Goal: Task Accomplishment & Management: Manage account settings

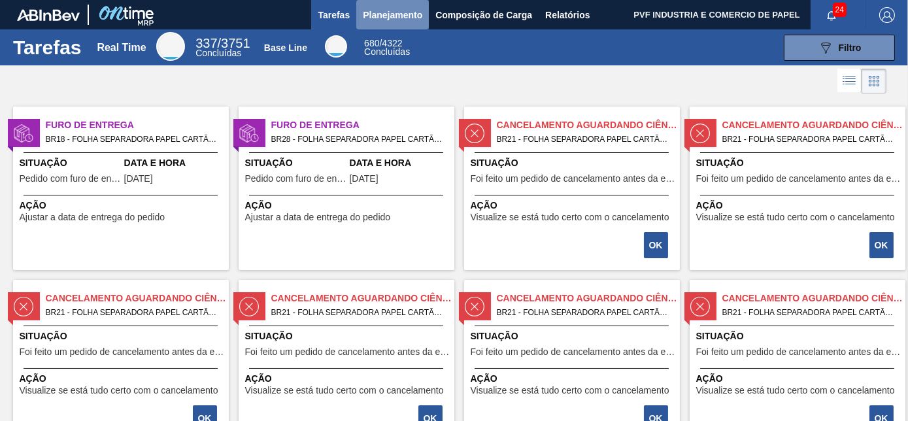
click at [374, 12] on span "Planejamento" at bounding box center [393, 15] width 60 height 16
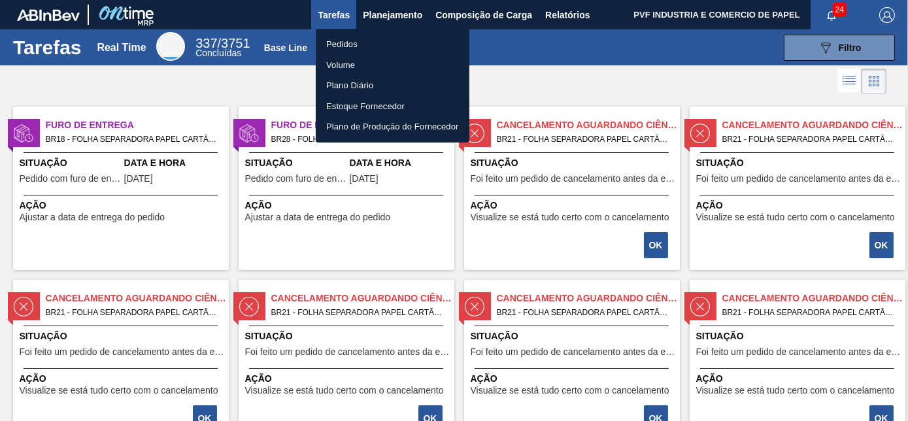
click at [353, 40] on li "Pedidos" at bounding box center [393, 44] width 154 height 21
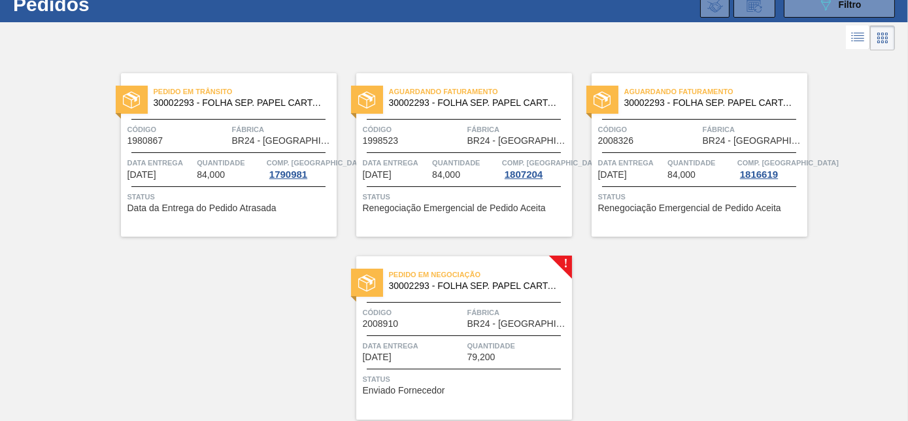
scroll to position [90, 0]
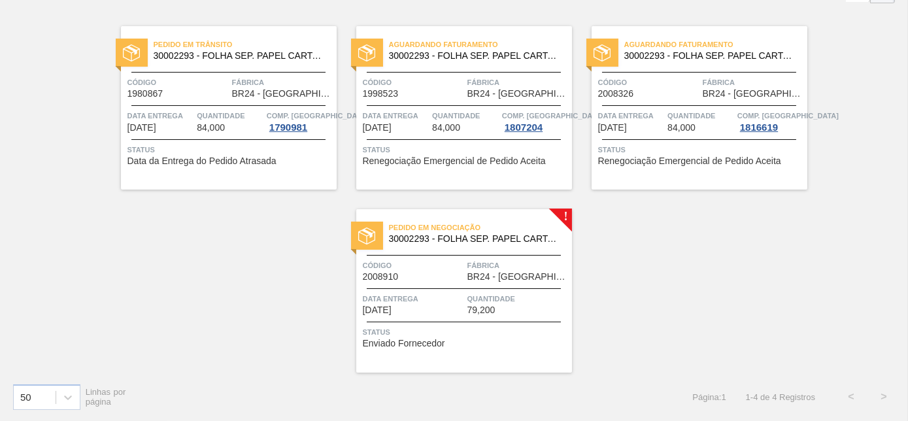
click at [473, 245] on div "Pedido em Negociação 30002293 - FOLHA SEP. PAPEL CARTAO 1200x1000M 350g" at bounding box center [464, 233] width 216 height 29
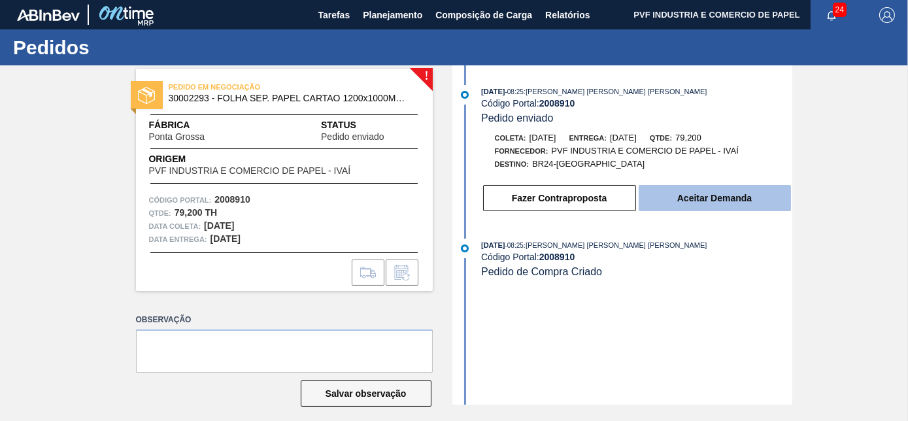
click at [738, 198] on button "Aceitar Demanda" at bounding box center [715, 198] width 152 height 26
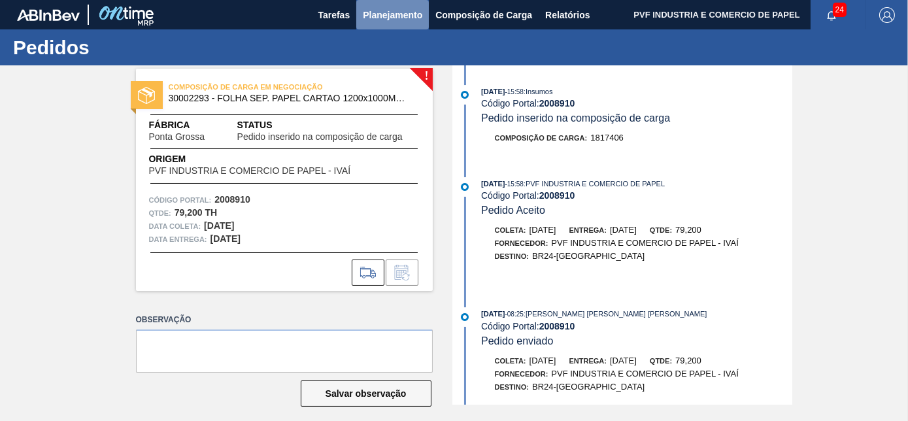
click at [390, 14] on span "Planejamento" at bounding box center [393, 15] width 60 height 16
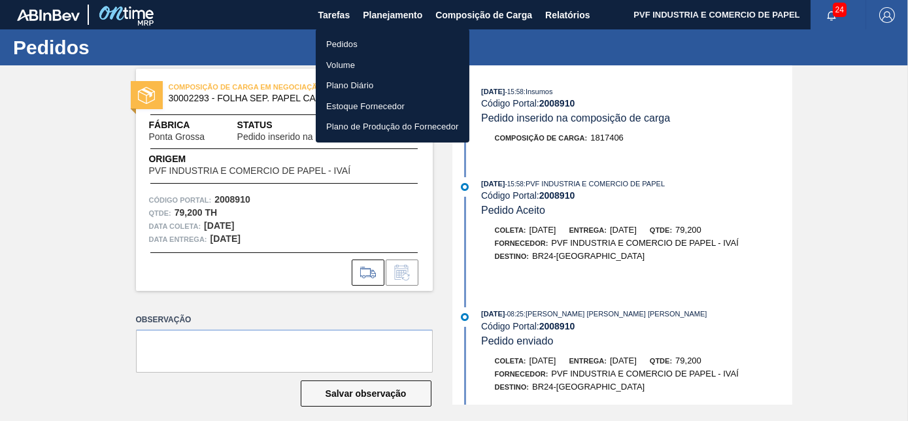
click at [349, 37] on li "Pedidos" at bounding box center [393, 44] width 154 height 21
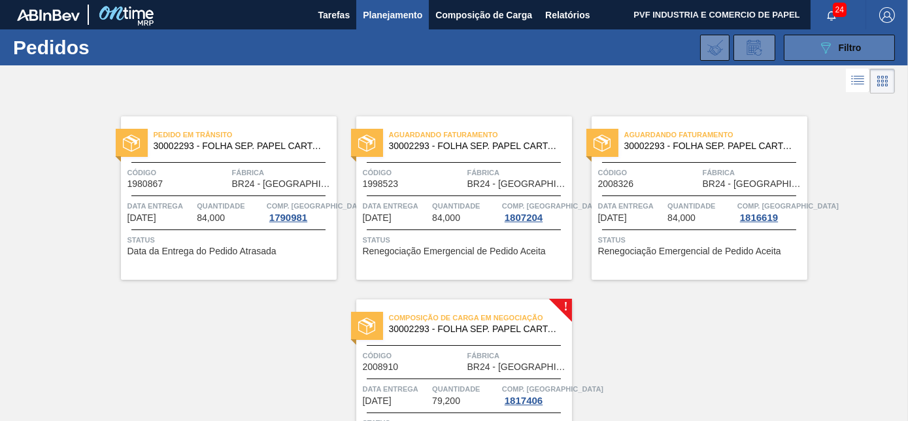
click at [854, 45] on span "Filtro" at bounding box center [850, 48] width 23 height 10
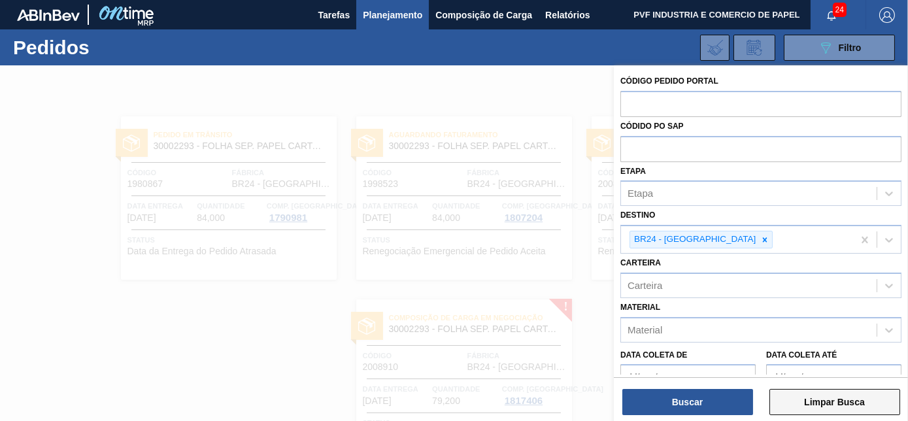
click at [853, 406] on button "Limpar Busca" at bounding box center [835, 402] width 131 height 26
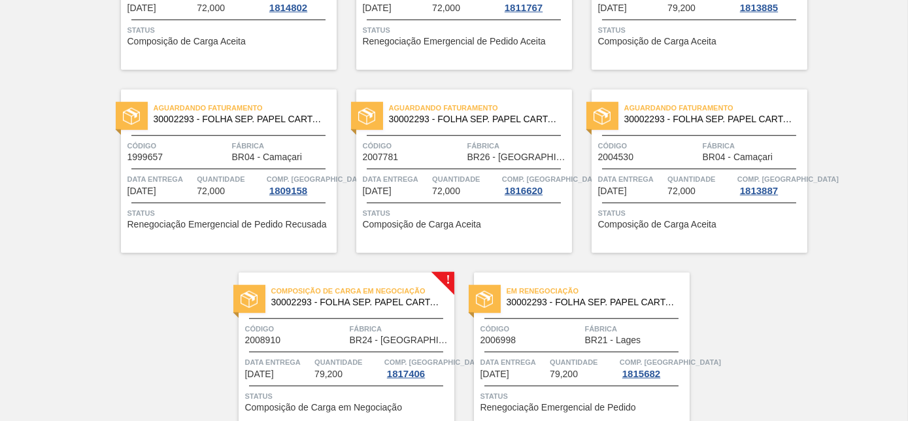
scroll to position [2837, 0]
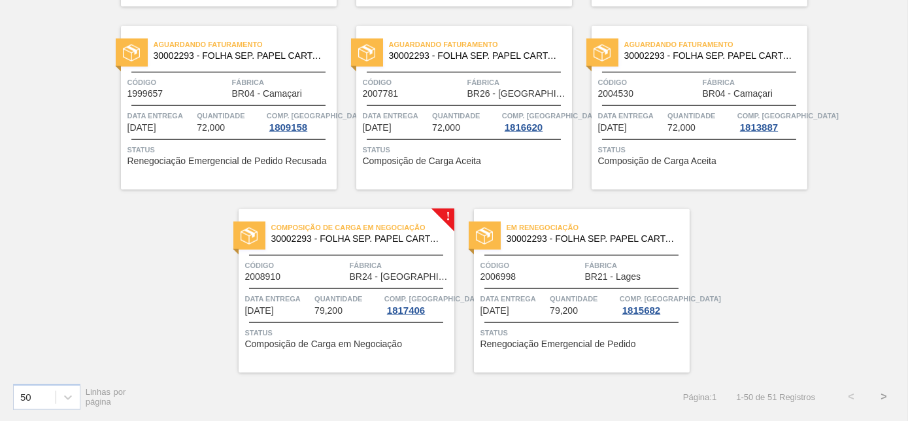
click at [880, 396] on button ">" at bounding box center [884, 397] width 33 height 33
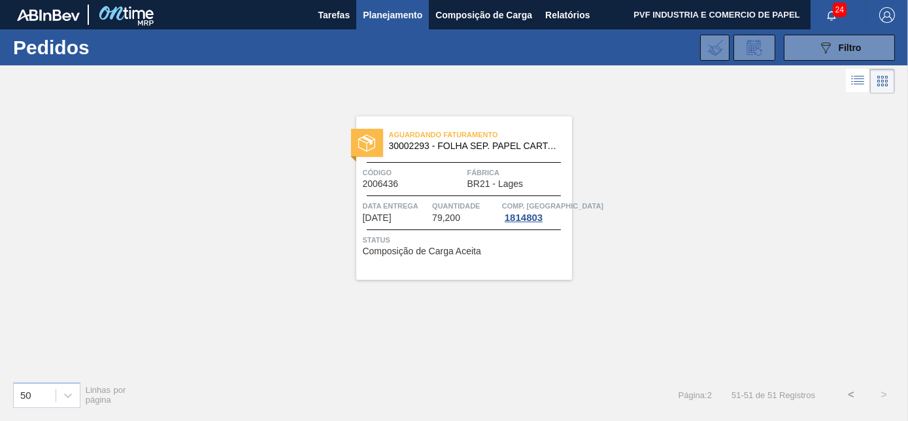
scroll to position [0, 0]
click at [850, 392] on button "<" at bounding box center [851, 395] width 33 height 33
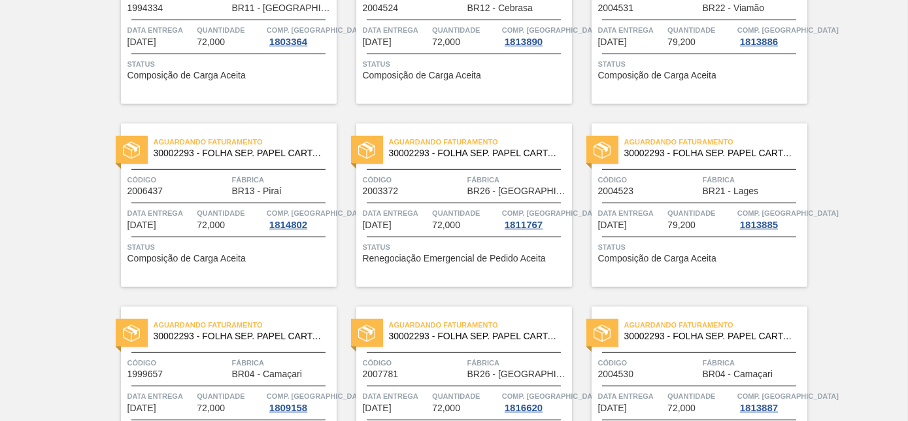
scroll to position [2837, 0]
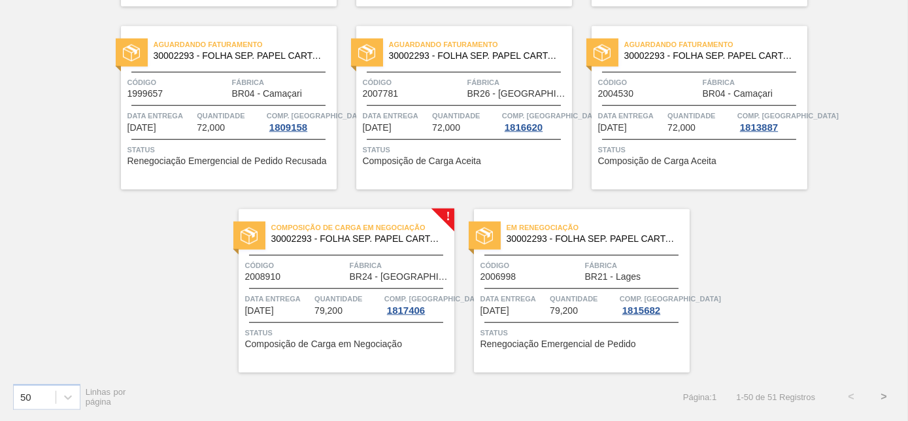
click at [391, 231] on span "Composição de Carga em Negociação" at bounding box center [362, 227] width 183 height 13
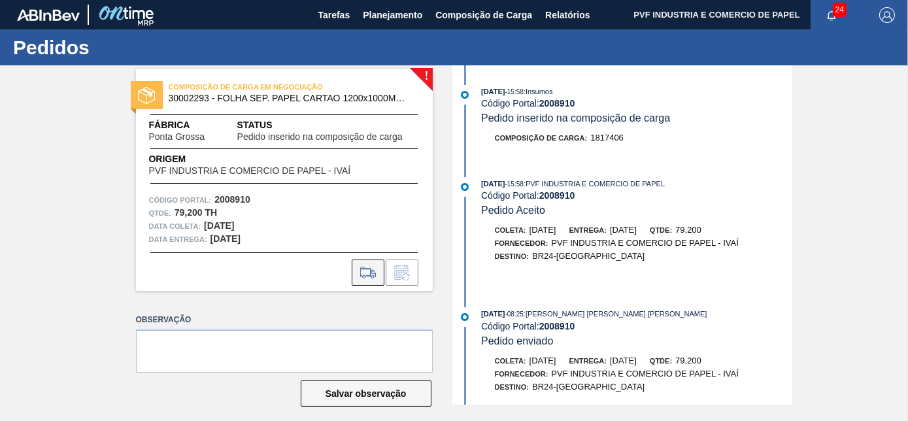
click at [370, 274] on icon at bounding box center [368, 273] width 21 height 16
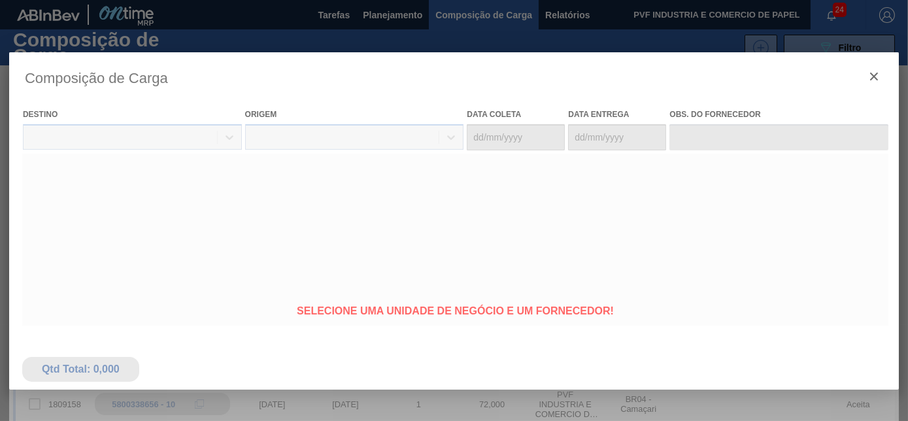
type coleta "[DATE]"
type entrega "[DATE]"
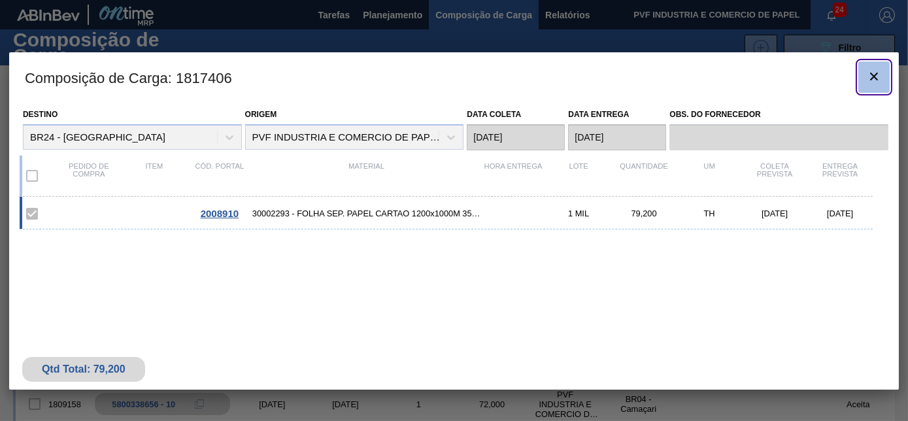
click at [872, 75] on icon "botão de ícone" at bounding box center [875, 77] width 16 height 16
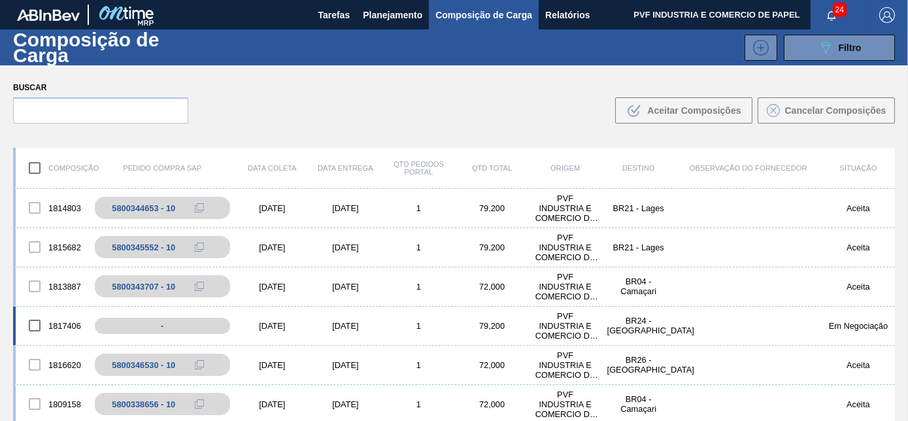
click at [37, 321] on input "checkbox" at bounding box center [34, 325] width 27 height 27
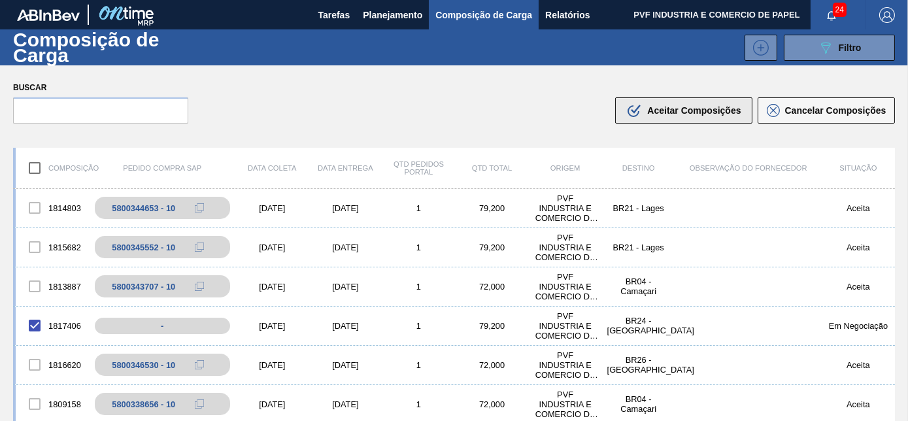
click at [675, 110] on span "Aceitar Composições" at bounding box center [694, 110] width 94 height 10
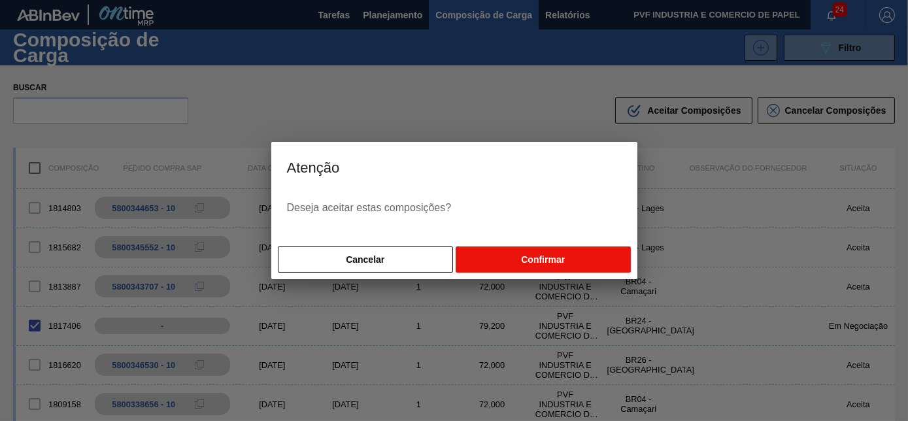
click at [542, 259] on button "Confirmar" at bounding box center [543, 260] width 175 height 26
checkbox input "false"
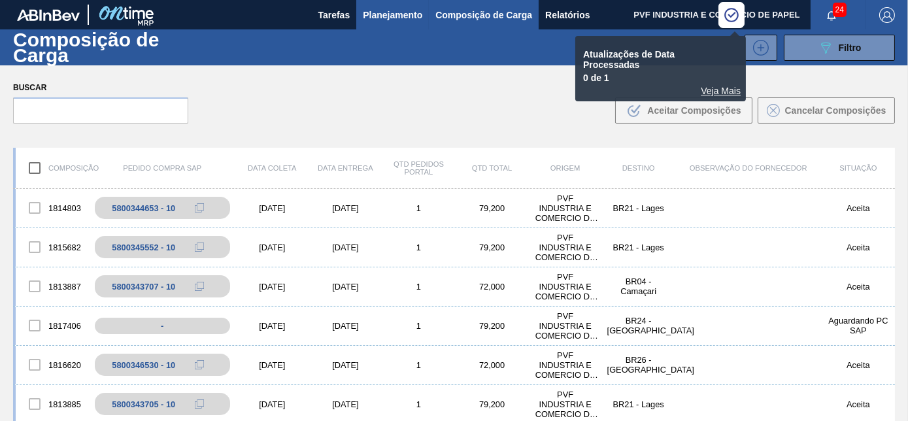
click at [388, 17] on span "Planejamento" at bounding box center [393, 15] width 60 height 16
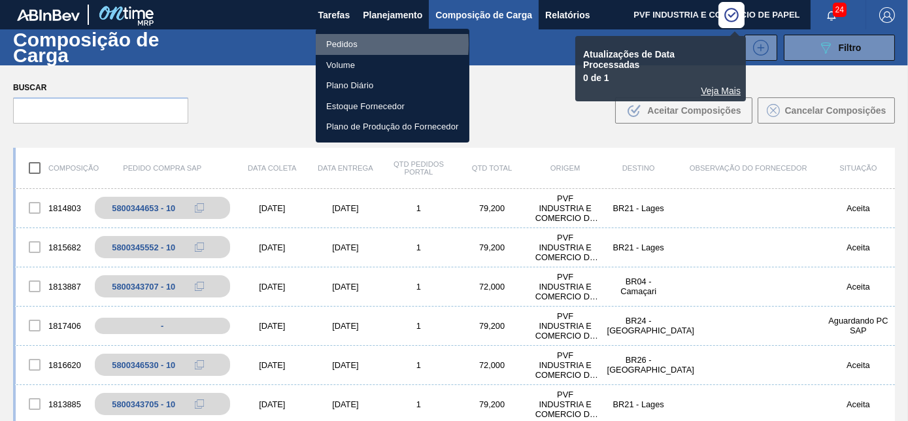
click at [340, 44] on li "Pedidos" at bounding box center [393, 44] width 154 height 21
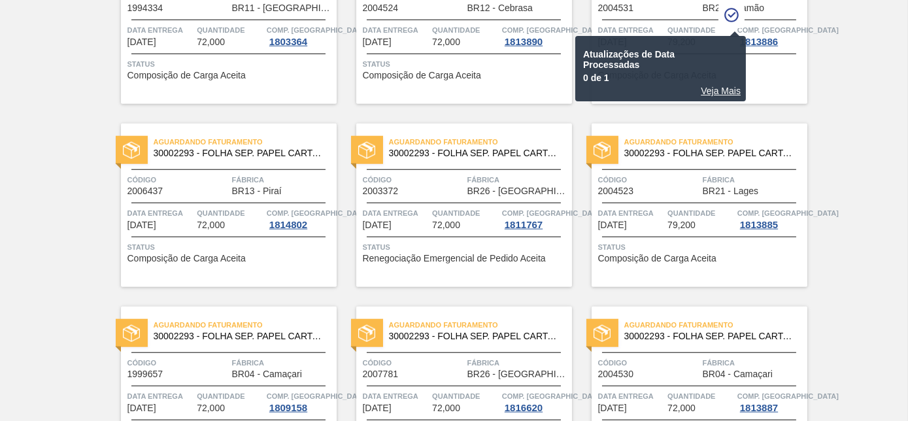
scroll to position [2837, 0]
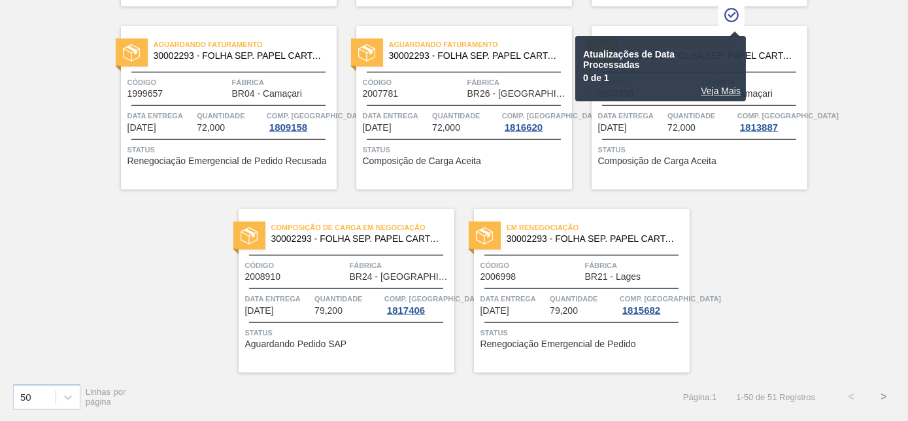
click at [375, 252] on div "Composição de Carga em Negociação 30002293 - FOLHA SEP. PAPEL CARTAO 1200x1000M…" at bounding box center [347, 291] width 216 height 164
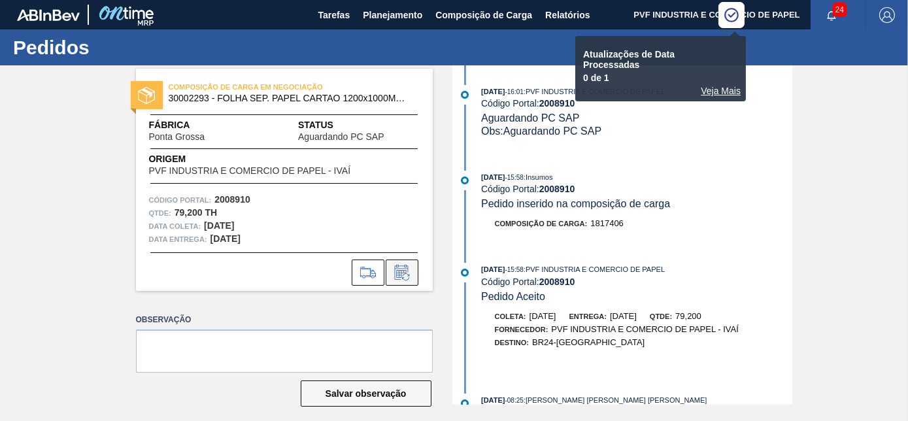
click at [402, 272] on icon at bounding box center [402, 273] width 21 height 16
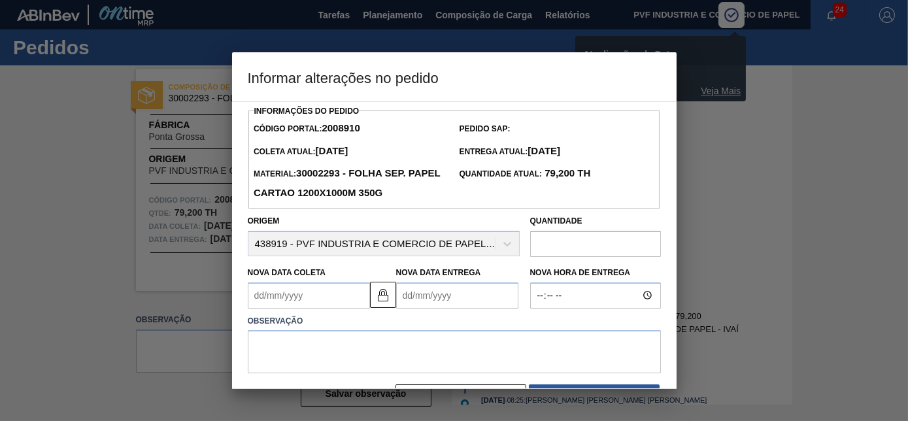
click at [291, 296] on Coleta "Nova Data Coleta" at bounding box center [309, 296] width 122 height 26
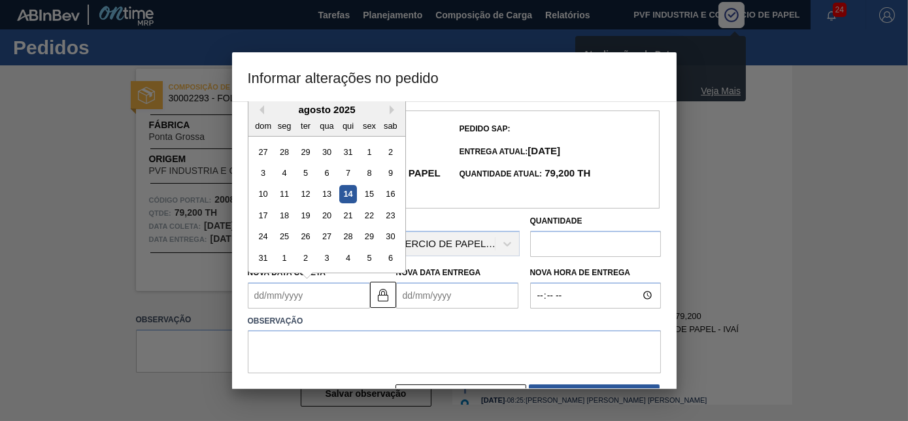
click at [561, 240] on input "text" at bounding box center [595, 244] width 131 height 26
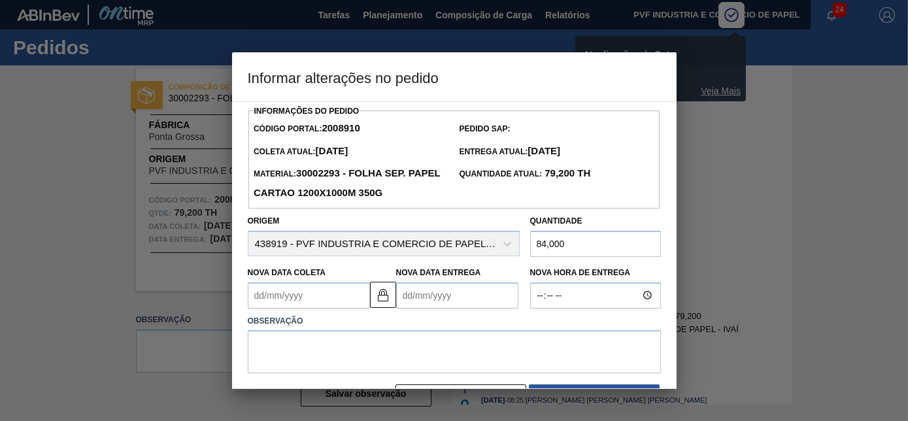
type input "84,000"
click at [309, 298] on Coleta "Nova Data Coleta" at bounding box center [309, 296] width 122 height 26
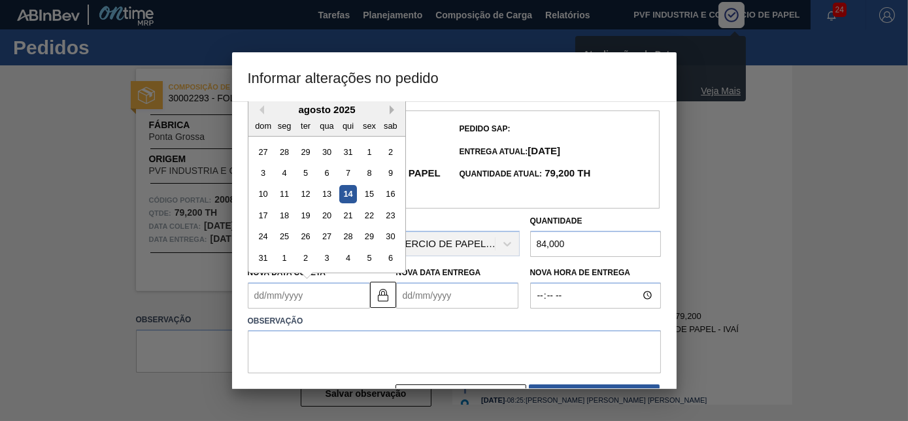
click at [392, 110] on button "Next Month" at bounding box center [394, 109] width 9 height 9
click at [322, 216] on div "24" at bounding box center [327, 216] width 18 height 18
type Coleta "[DATE]"
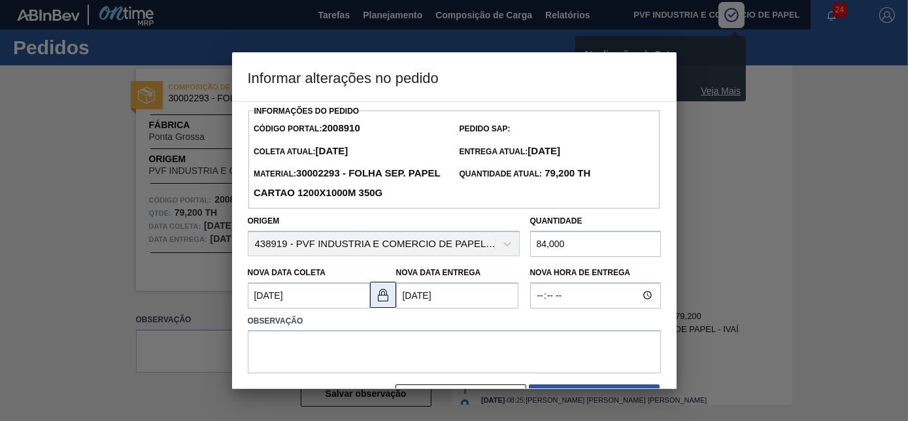
click at [385, 300] on img at bounding box center [383, 295] width 16 height 16
click at [411, 296] on Entrega "[DATE]" at bounding box center [457, 296] width 122 height 26
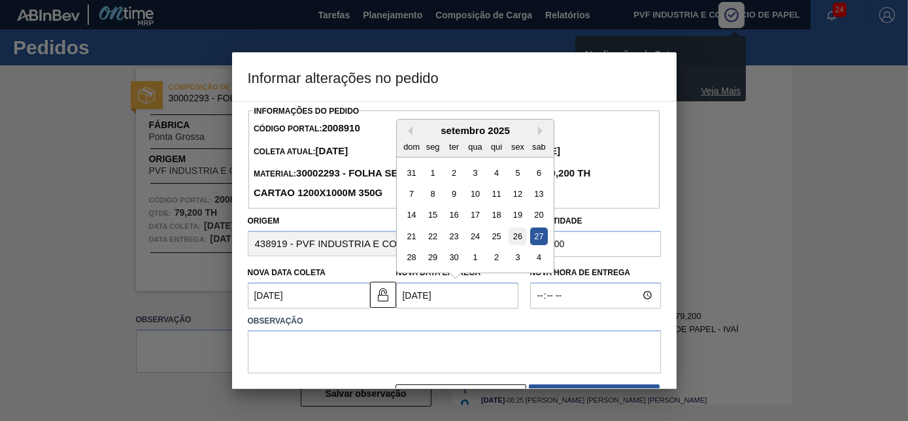
click at [517, 239] on div "26" at bounding box center [518, 237] width 18 height 18
type Entrega "[DATE]"
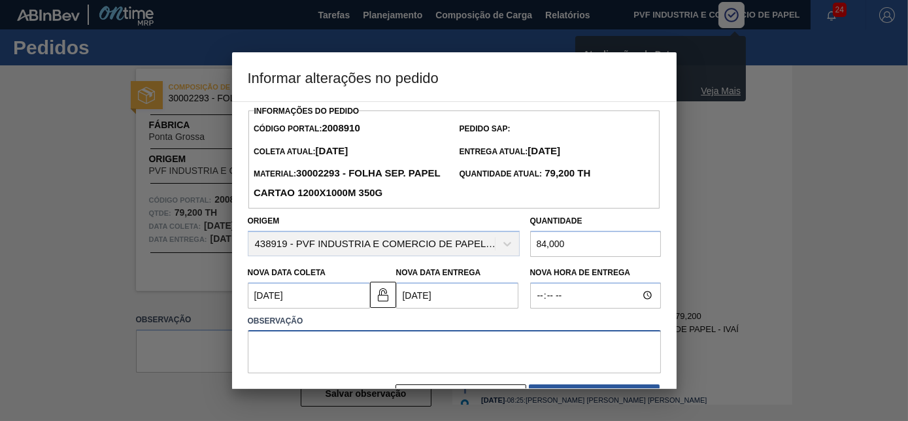
click at [406, 343] on textarea at bounding box center [454, 351] width 413 height 43
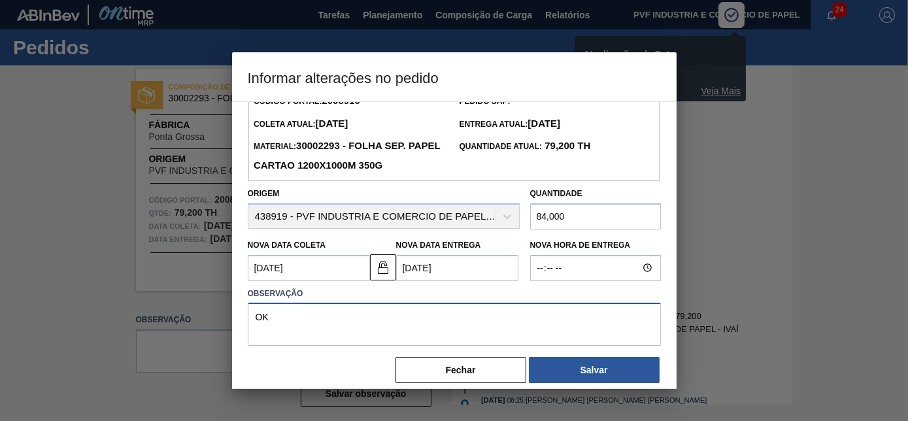
scroll to position [42, 0]
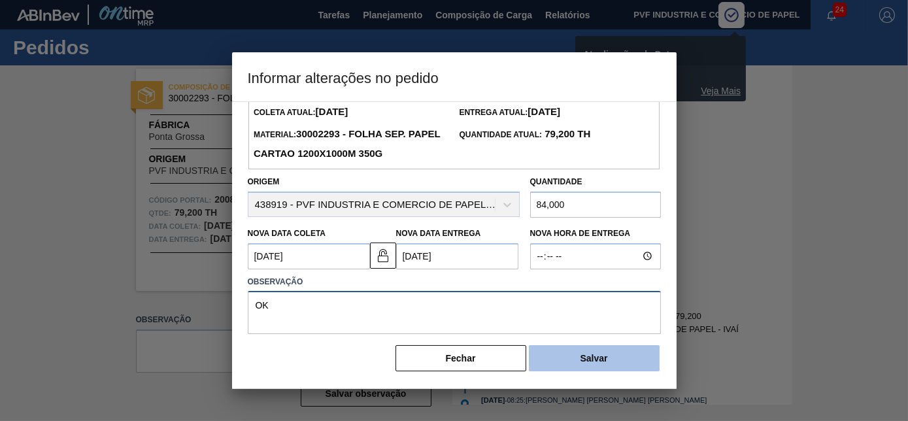
type textarea "OK"
click at [562, 351] on button "Salvar" at bounding box center [594, 358] width 131 height 26
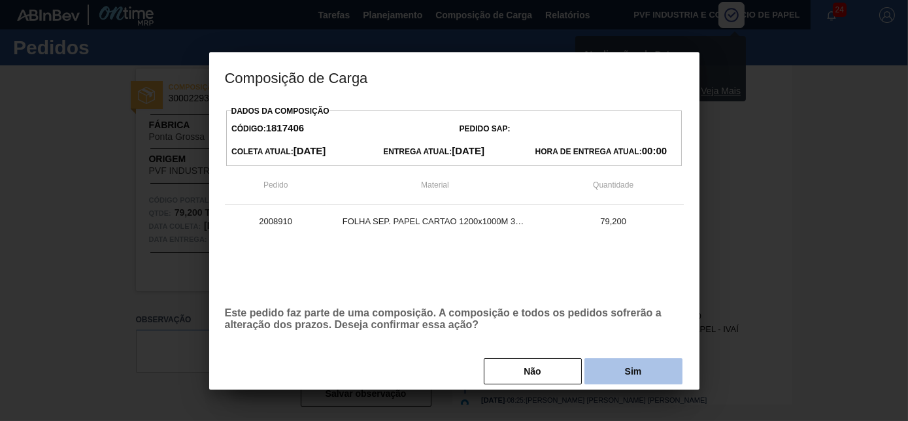
click at [616, 368] on button "Sim" at bounding box center [634, 371] width 98 height 26
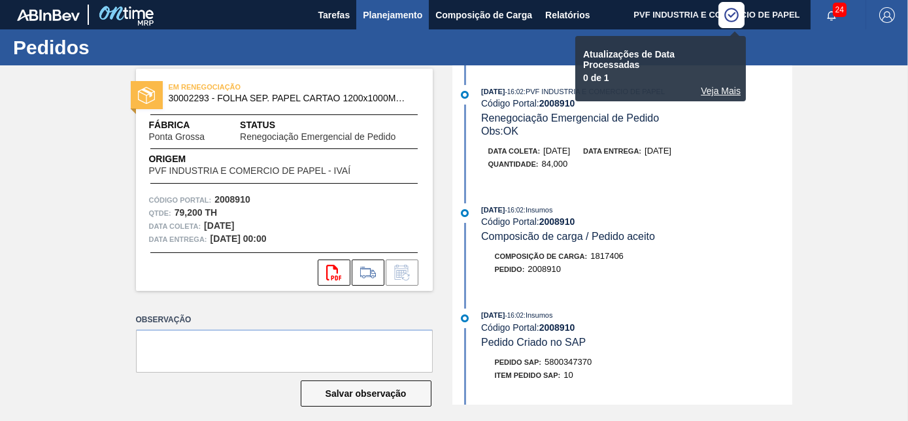
click at [388, 12] on span "Planejamento" at bounding box center [393, 15] width 60 height 16
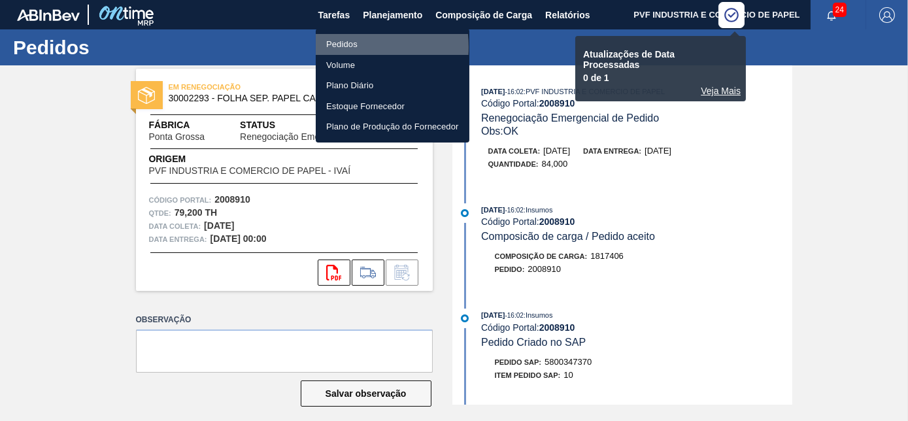
click at [350, 47] on li "Pedidos" at bounding box center [393, 44] width 154 height 21
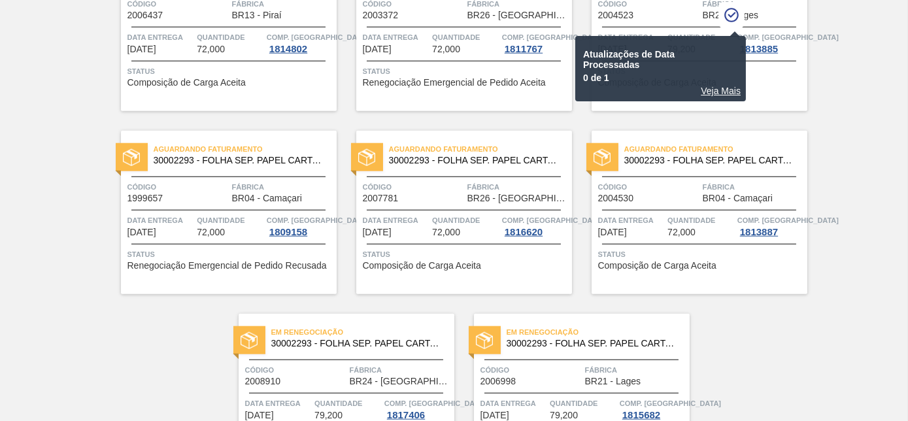
scroll to position [2837, 0]
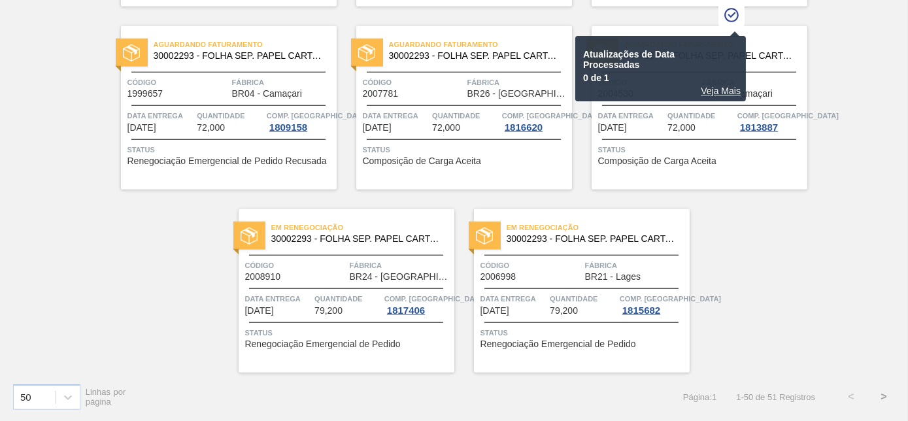
click at [876, 400] on button ">" at bounding box center [884, 397] width 33 height 33
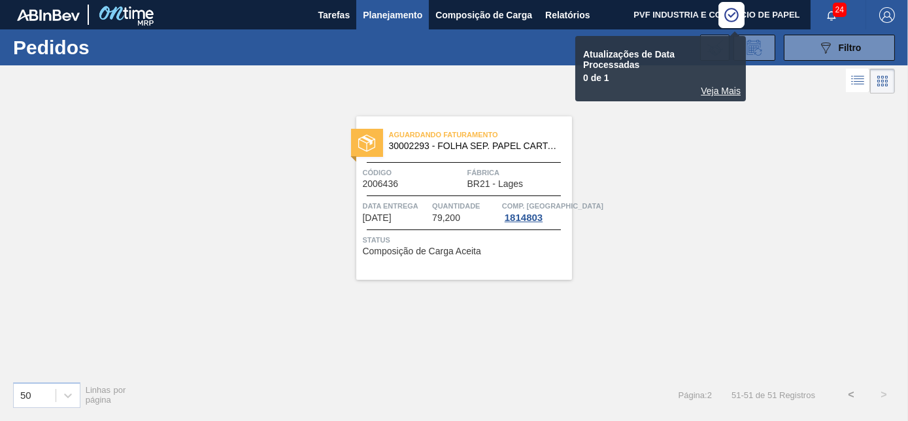
scroll to position [0, 0]
click at [848, 398] on button "<" at bounding box center [851, 395] width 33 height 33
